Goal: Task Accomplishment & Management: Manage account settings

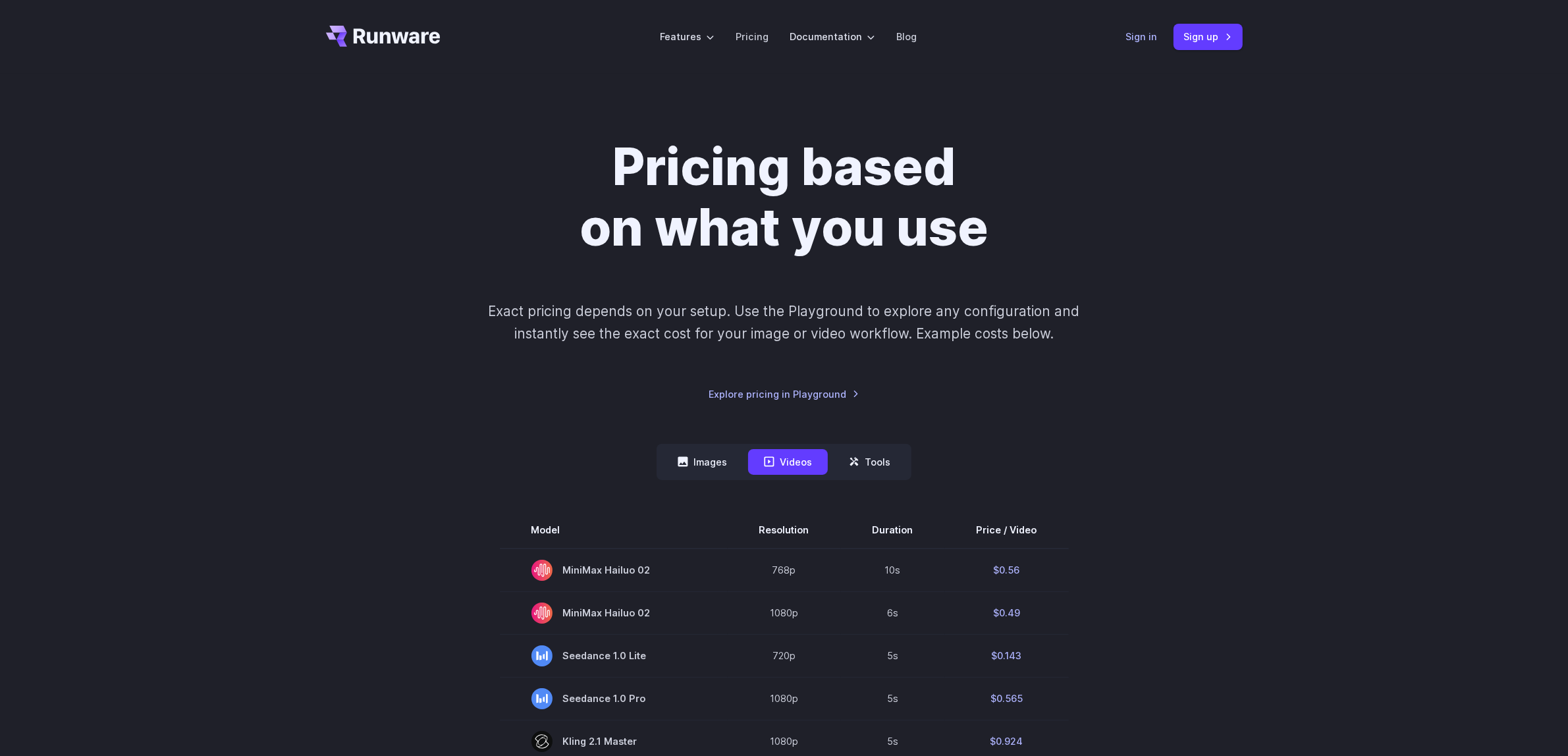
click at [1148, 37] on link "Sign in" at bounding box center [1141, 37] width 31 height 15
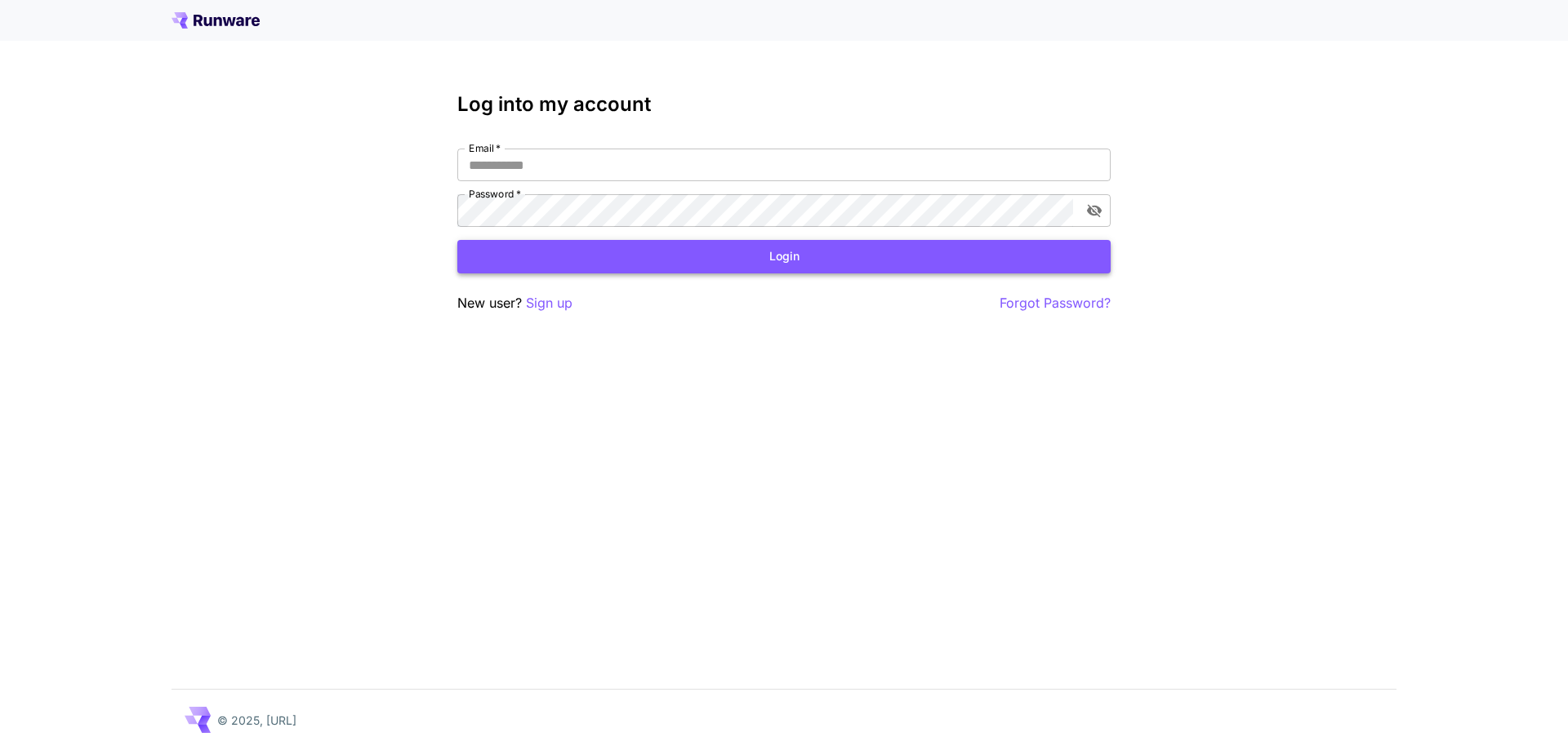
type input "**********"
click at [709, 251] on button "Login" at bounding box center [784, 256] width 653 height 33
